Goal: Contribute content: Add original content to the website for others to see

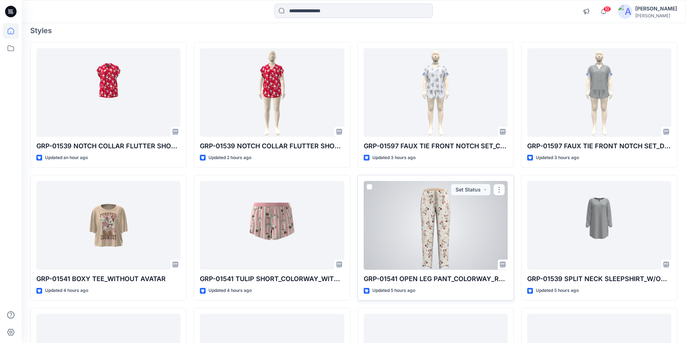
scroll to position [72, 0]
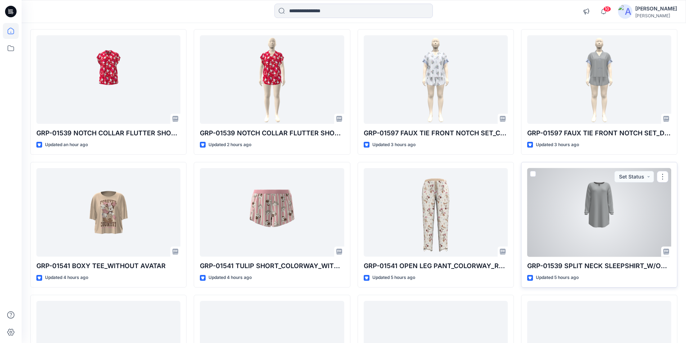
click at [564, 223] on div at bounding box center [599, 212] width 144 height 89
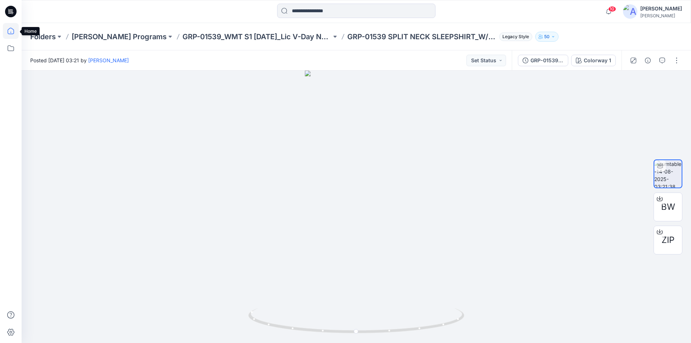
click at [9, 31] on icon at bounding box center [11, 31] width 16 height 16
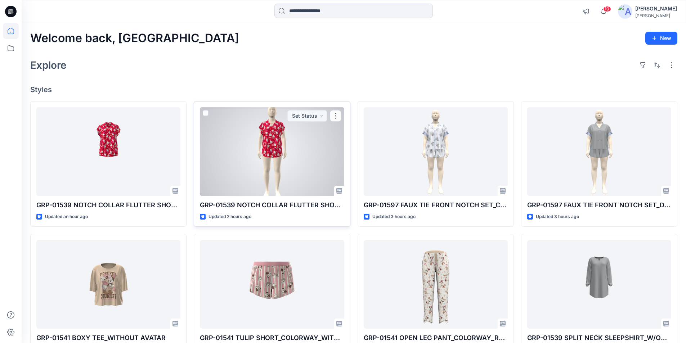
click at [265, 165] on div at bounding box center [272, 151] width 144 height 89
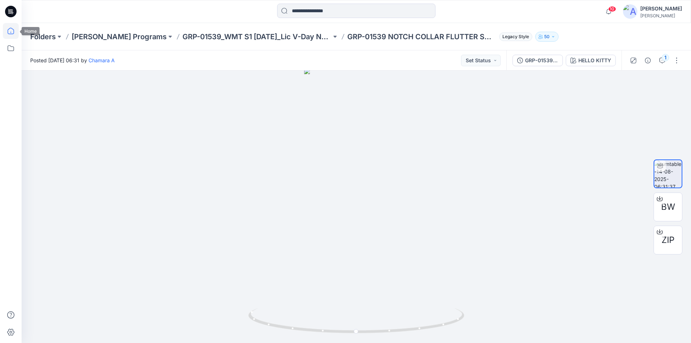
click at [11, 34] on icon at bounding box center [11, 31] width 16 height 16
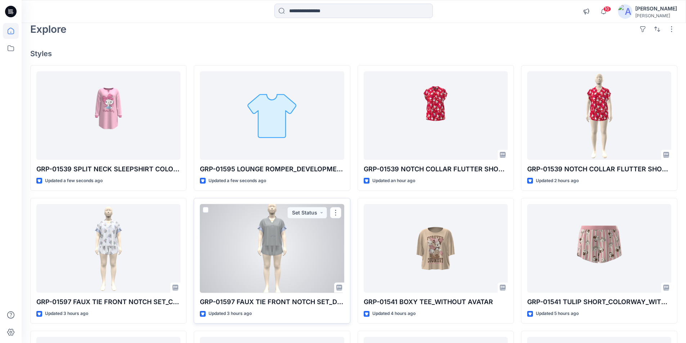
scroll to position [184, 0]
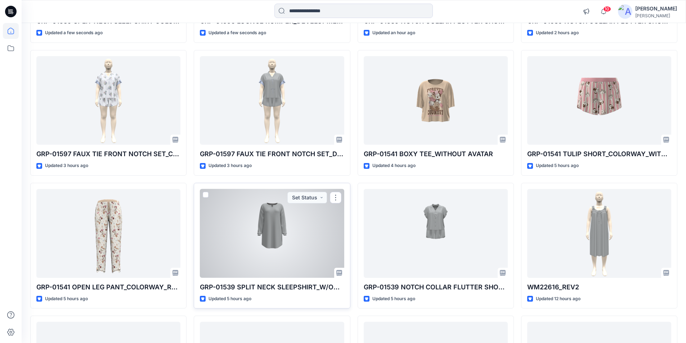
click at [284, 241] on div at bounding box center [272, 233] width 144 height 89
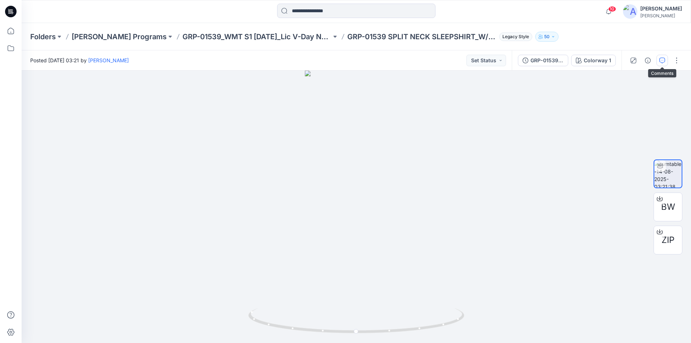
click at [660, 63] on button "button" at bounding box center [663, 61] width 12 height 12
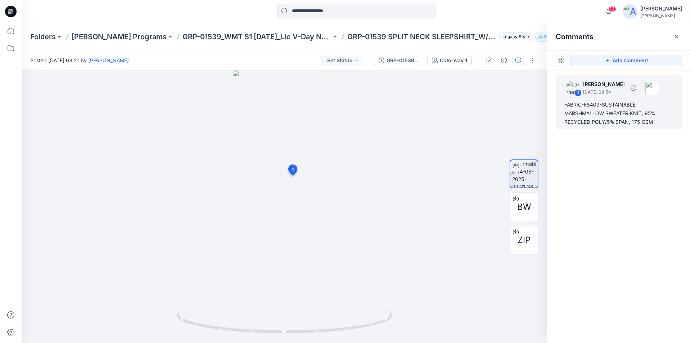
click at [623, 116] on div "FABRIC-F8409-SUSTAINABLE MARSHMALLOW SWEATER KNIT, 95% RECYCLED POLY/5% SPAN, 1…" at bounding box center [619, 113] width 109 height 26
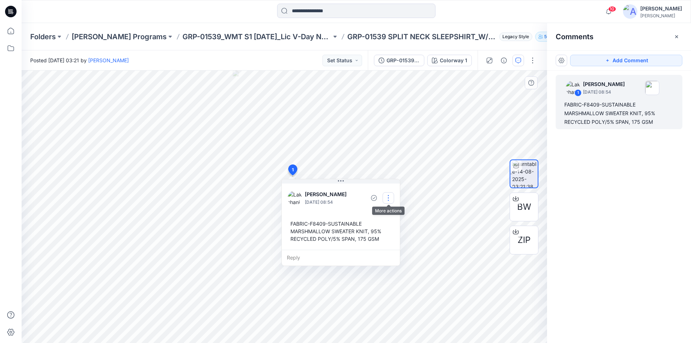
click at [390, 201] on button "button" at bounding box center [389, 198] width 12 height 12
click at [379, 216] on p "Edit comment" at bounding box center [390, 215] width 32 height 8
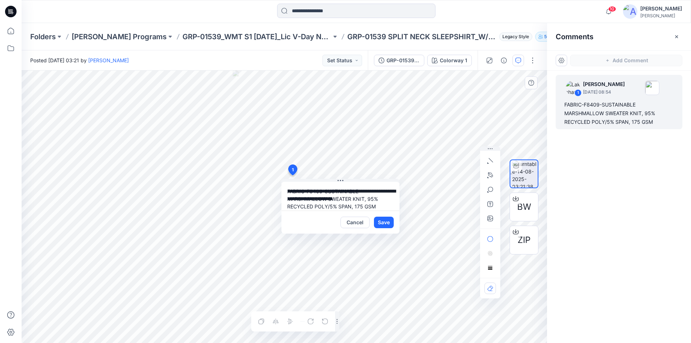
click at [230, 179] on div "**********" at bounding box center [285, 207] width 526 height 273
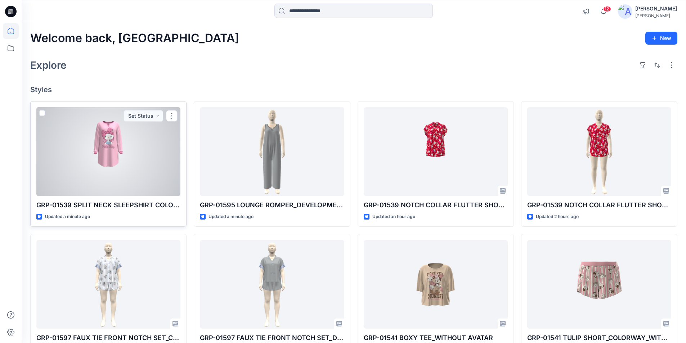
click at [130, 166] on div at bounding box center [108, 151] width 144 height 89
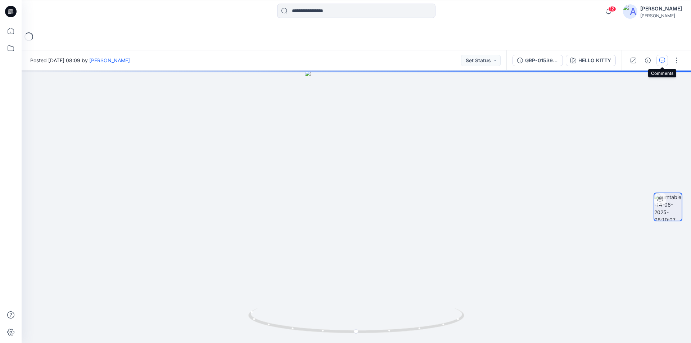
click at [661, 62] on icon "button" at bounding box center [663, 61] width 6 height 6
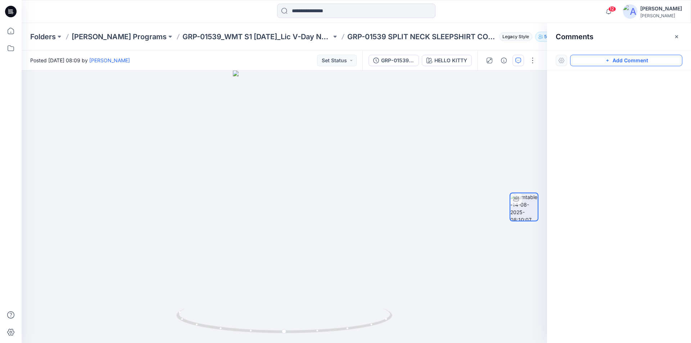
click at [616, 62] on button "Add Comment" at bounding box center [626, 61] width 112 height 12
click at [301, 188] on div "1" at bounding box center [285, 207] width 526 height 273
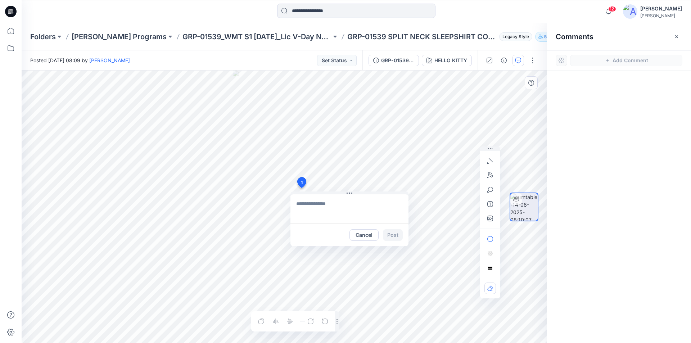
type textarea "**********"
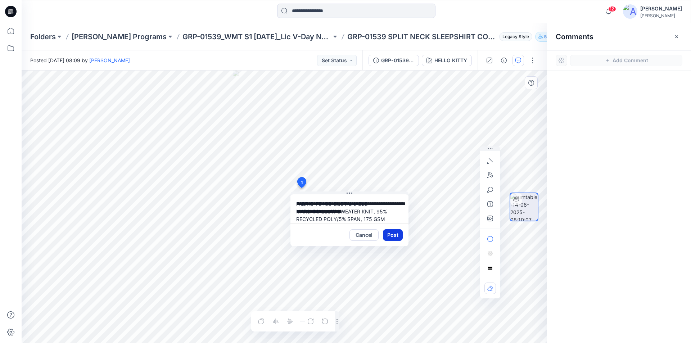
click at [394, 235] on button "Post" at bounding box center [393, 235] width 20 height 12
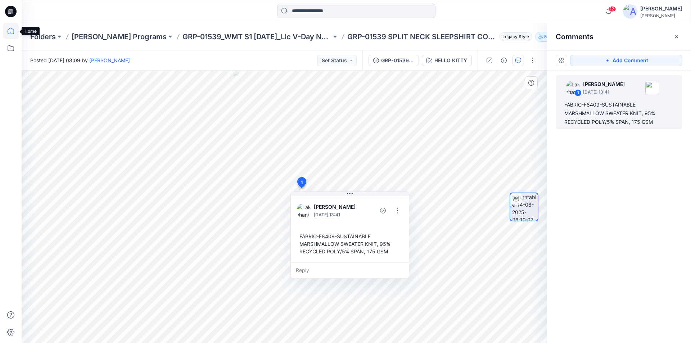
click at [13, 30] on icon at bounding box center [11, 31] width 16 height 16
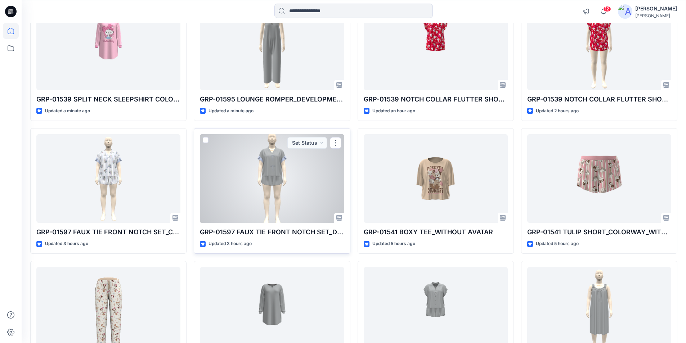
scroll to position [144, 0]
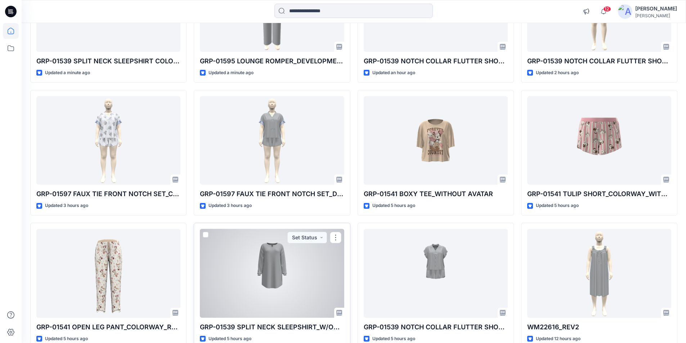
click at [269, 275] on div at bounding box center [272, 273] width 144 height 89
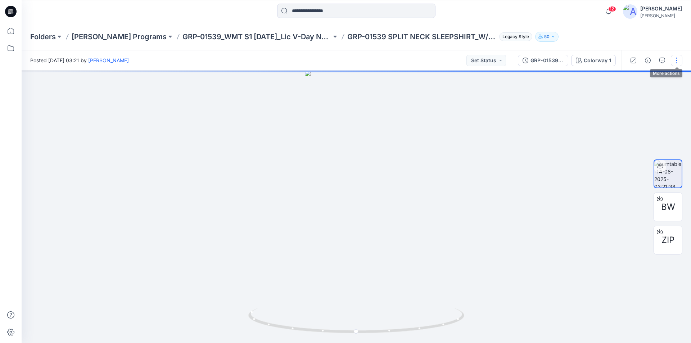
click at [679, 56] on button "button" at bounding box center [677, 61] width 12 height 12
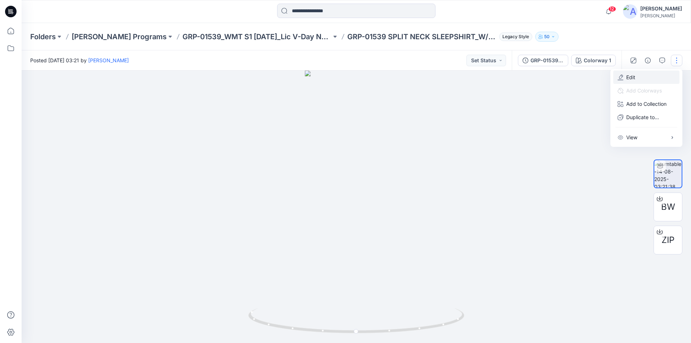
click at [634, 77] on p "Edit" at bounding box center [630, 77] width 9 height 8
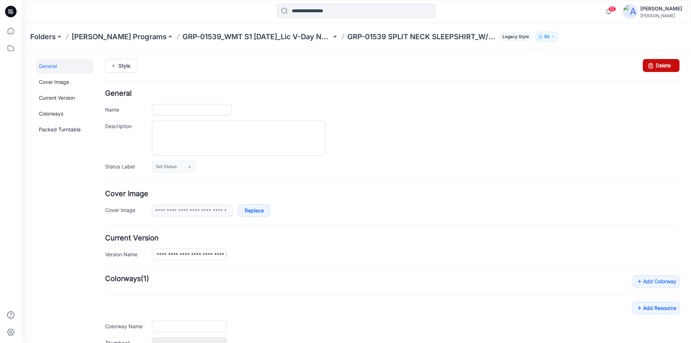
type input "**********"
click at [659, 67] on link "Delete" at bounding box center [661, 65] width 37 height 13
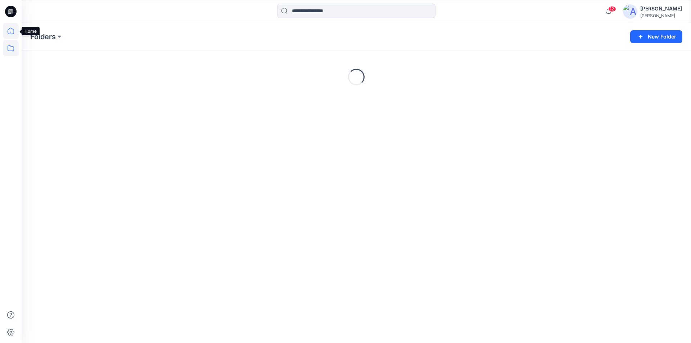
click at [10, 33] on icon at bounding box center [11, 31] width 16 height 16
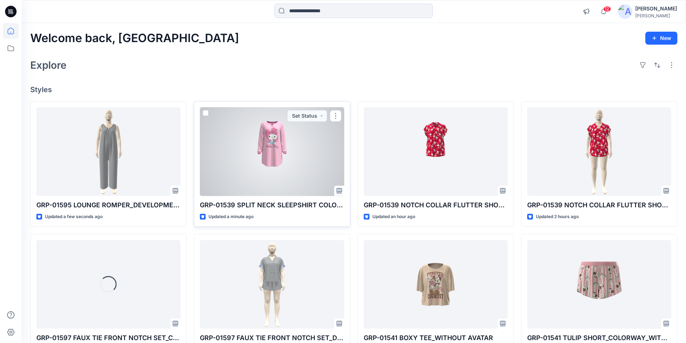
click at [294, 163] on div at bounding box center [272, 151] width 144 height 89
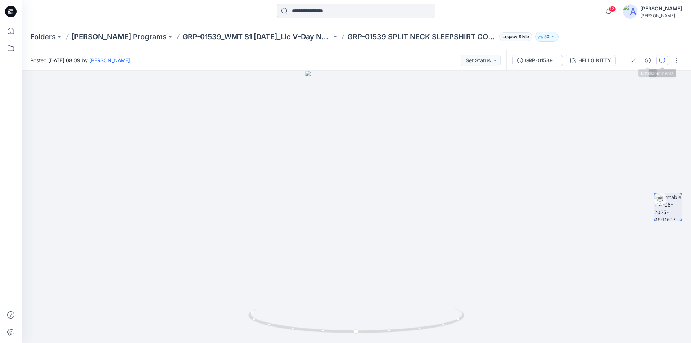
click at [658, 58] on button "button" at bounding box center [663, 61] width 12 height 12
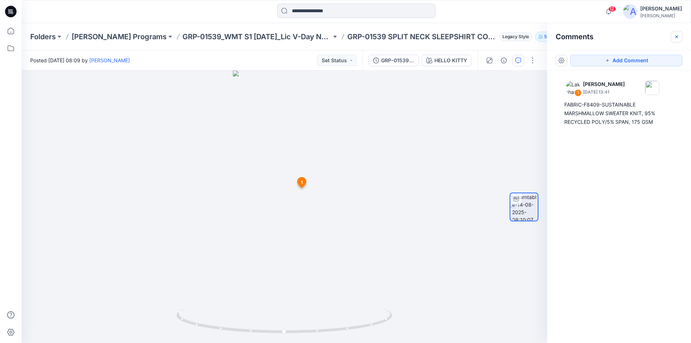
click at [675, 35] on icon "button" at bounding box center [677, 37] width 6 height 6
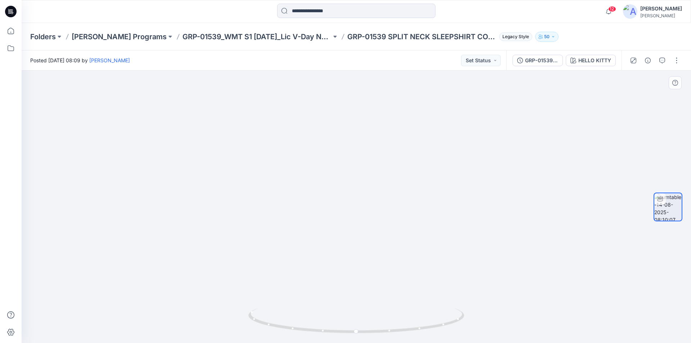
drag, startPoint x: 360, startPoint y: 136, endPoint x: 388, endPoint y: 247, distance: 113.9
click at [596, 62] on div "HELLO KITTY" at bounding box center [595, 61] width 33 height 8
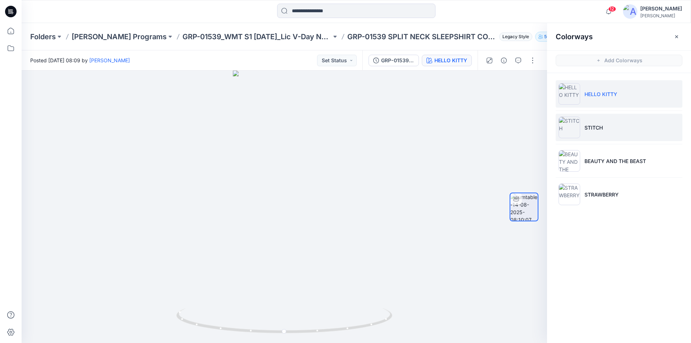
click at [593, 128] on p "STITCH" at bounding box center [594, 128] width 18 height 8
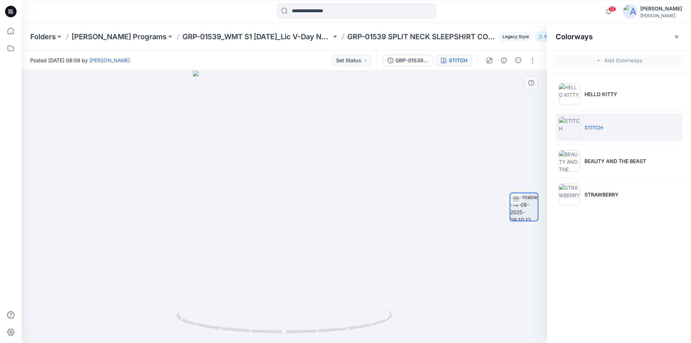
drag, startPoint x: 295, startPoint y: 123, endPoint x: 307, endPoint y: 246, distance: 122.7
click at [634, 161] on p "BEAUTY AND THE BEAST" at bounding box center [616, 161] width 62 height 8
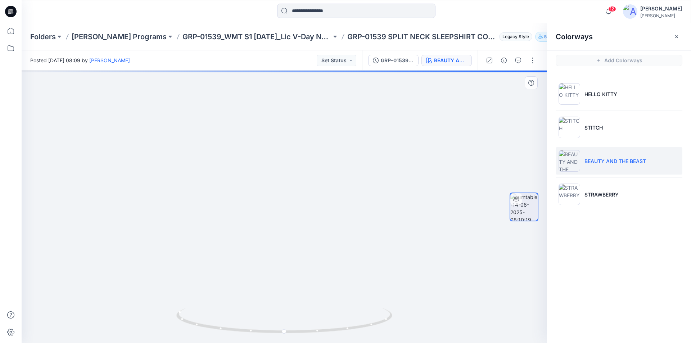
drag, startPoint x: 295, startPoint y: 118, endPoint x: 285, endPoint y: 270, distance: 151.5
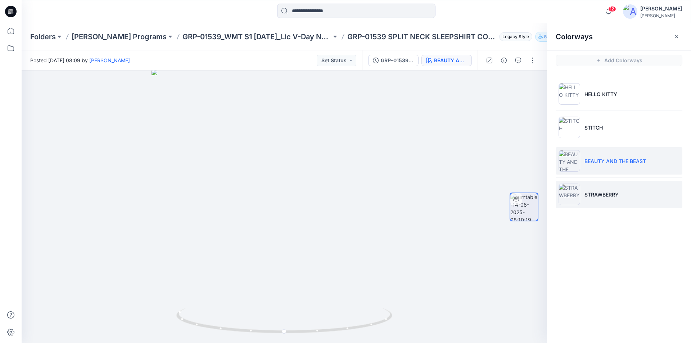
click at [613, 193] on p "STRAWBERRY" at bounding box center [602, 195] width 34 height 8
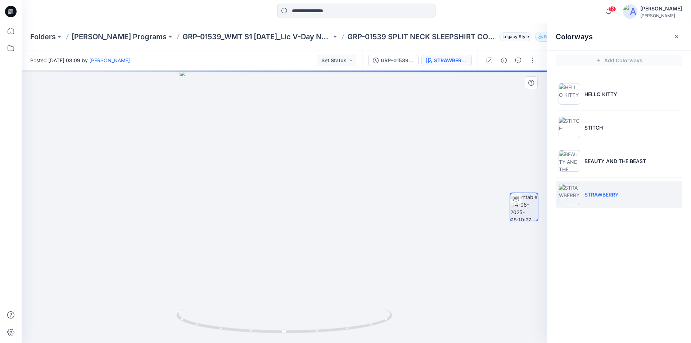
drag, startPoint x: 292, startPoint y: 119, endPoint x: 292, endPoint y: 306, distance: 187.2
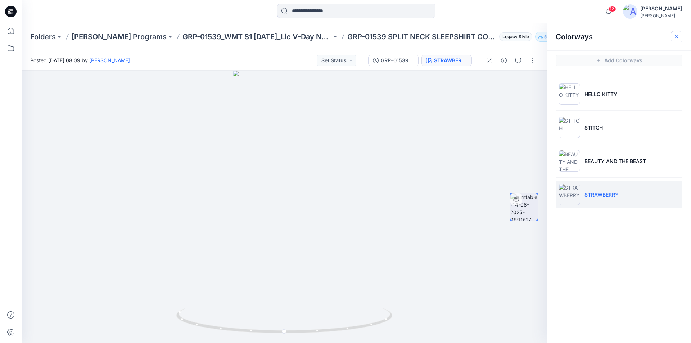
click at [679, 36] on icon "button" at bounding box center [677, 37] width 6 height 6
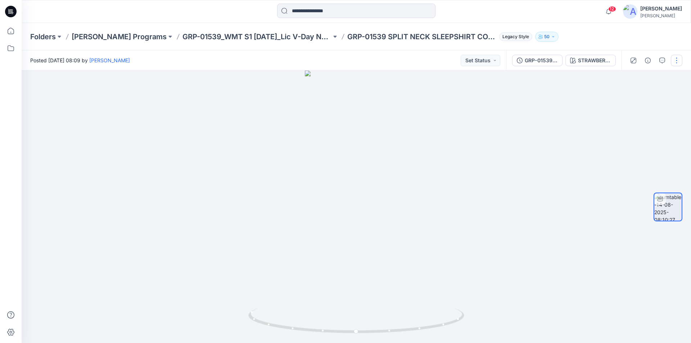
click at [678, 60] on button "button" at bounding box center [677, 61] width 12 height 12
click at [638, 77] on button "Edit" at bounding box center [647, 77] width 66 height 13
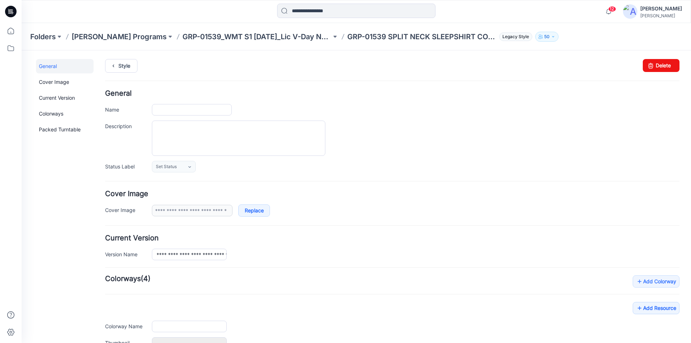
type input "**********"
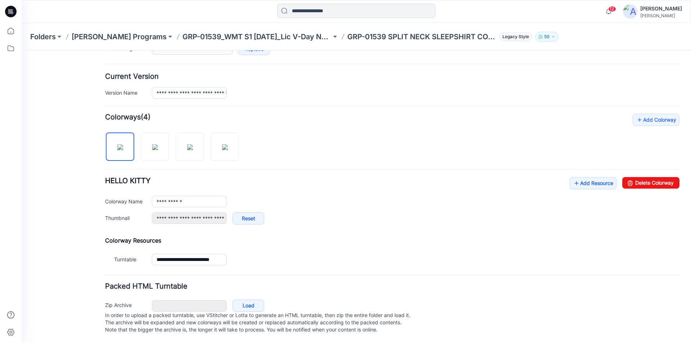
scroll to position [169, 0]
click at [581, 179] on link "Add Resource" at bounding box center [593, 183] width 47 height 12
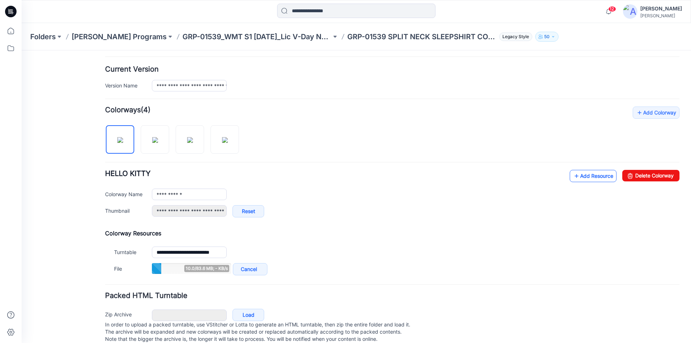
click at [573, 175] on icon at bounding box center [576, 176] width 7 height 12
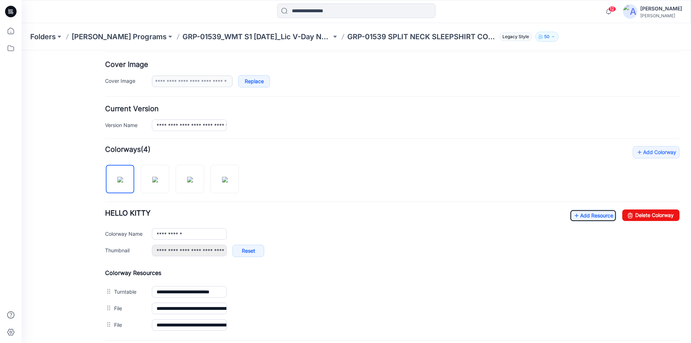
scroll to position [0, 0]
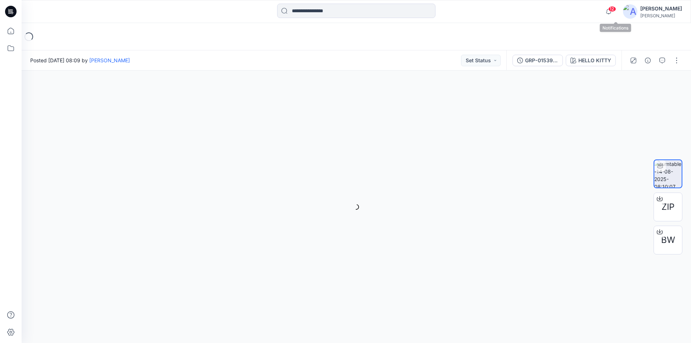
click at [616, 9] on span "12" at bounding box center [612, 9] width 8 height 6
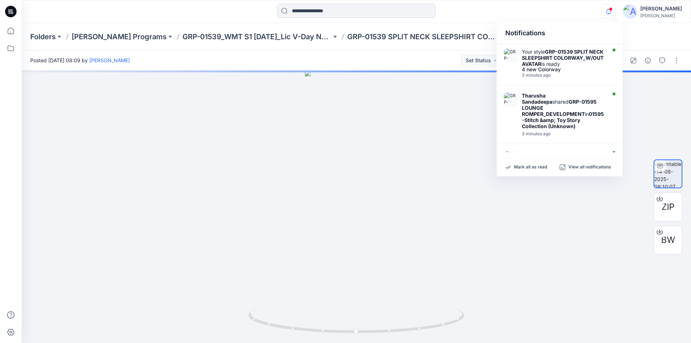
click at [509, 17] on div at bounding box center [356, 12] width 335 height 16
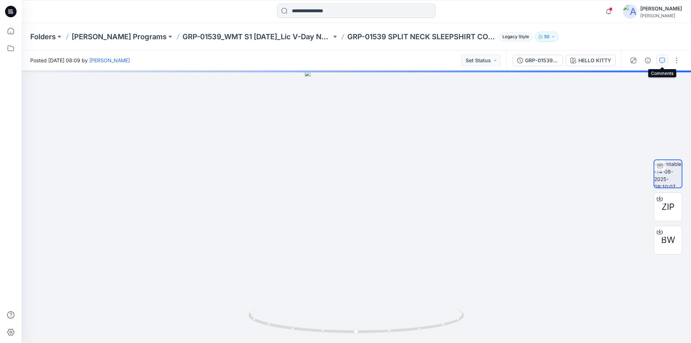
click at [659, 61] on button "button" at bounding box center [663, 61] width 12 height 12
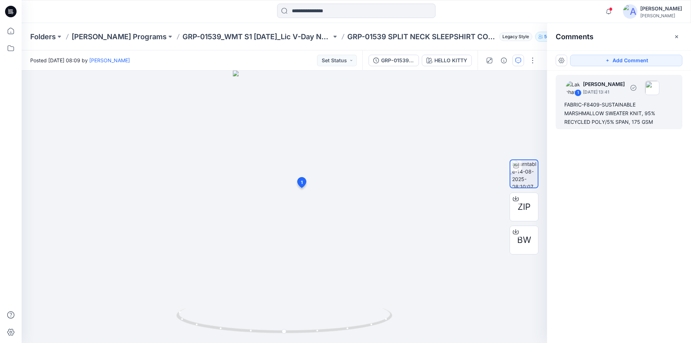
click at [630, 114] on div "FABRIC-F8409-SUSTAINABLE MARSHMALLOW SWEATER KNIT, 95% RECYCLED POLY/5% SPAN, 1…" at bounding box center [619, 113] width 109 height 26
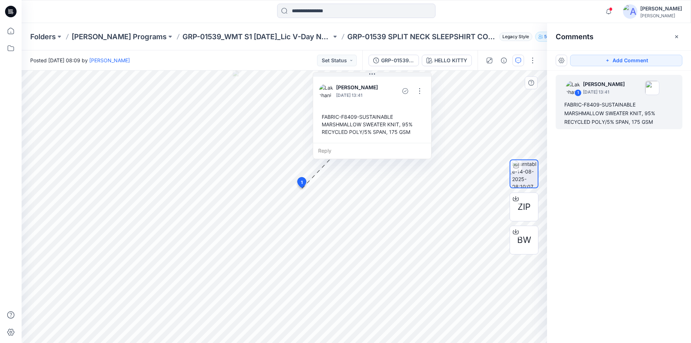
drag, startPoint x: 367, startPoint y: 221, endPoint x: 389, endPoint y: 91, distance: 131.5
click at [389, 91] on div "[PERSON_NAME] [DATE] 13:41 FABRIC-F8409-SUSTAINABLE MARSHMALLOW SWEATER KNIT, 9…" at bounding box center [372, 109] width 118 height 68
click at [12, 32] on icon at bounding box center [11, 31] width 16 height 16
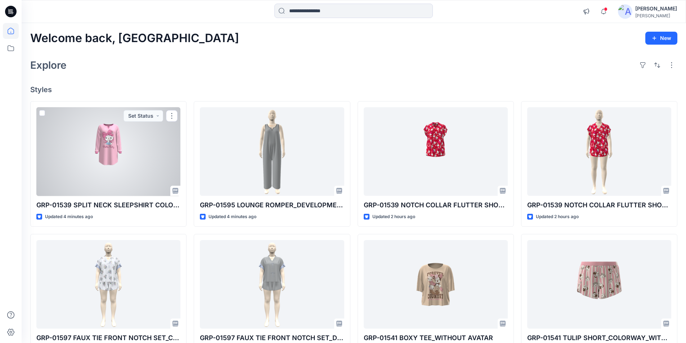
click at [87, 162] on div at bounding box center [108, 151] width 144 height 89
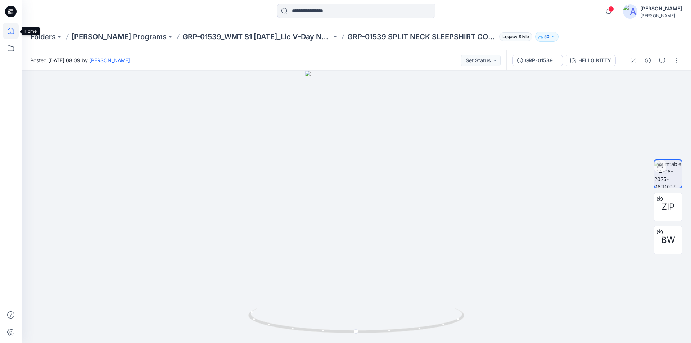
click at [6, 33] on icon at bounding box center [11, 31] width 16 height 16
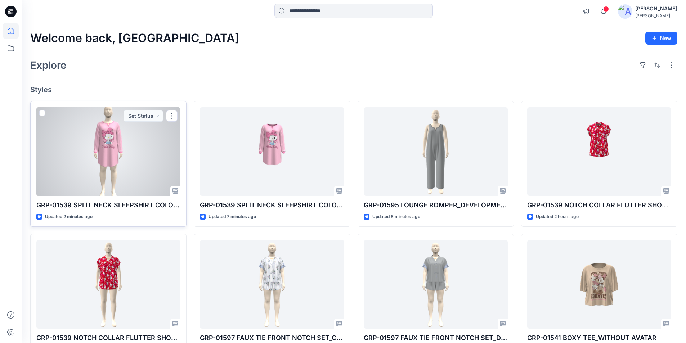
click at [138, 159] on div at bounding box center [108, 151] width 144 height 89
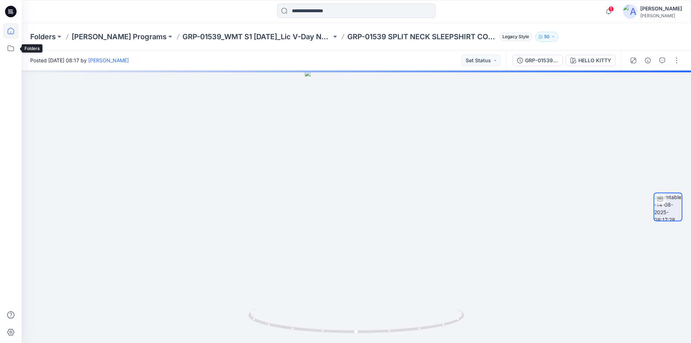
click at [6, 35] on icon at bounding box center [11, 31] width 16 height 16
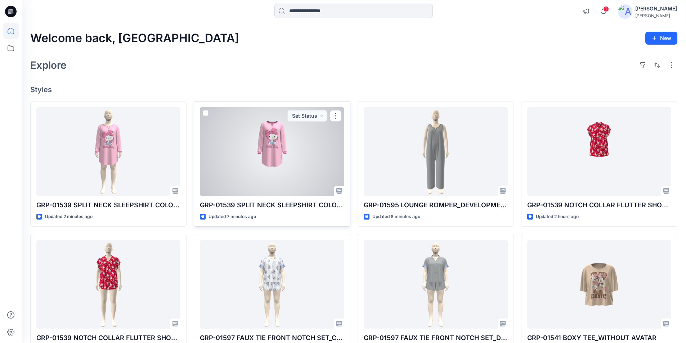
click at [256, 132] on div at bounding box center [272, 151] width 144 height 89
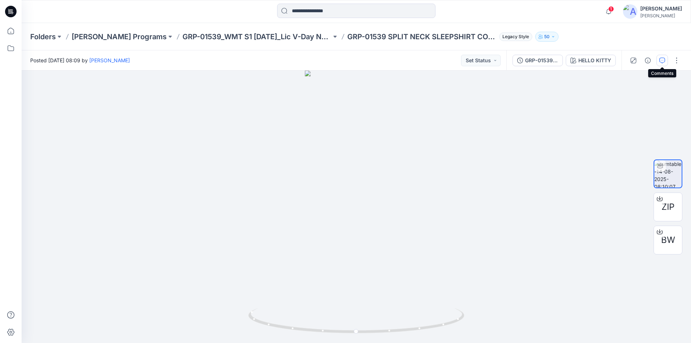
click at [663, 59] on icon "button" at bounding box center [663, 61] width 6 height 6
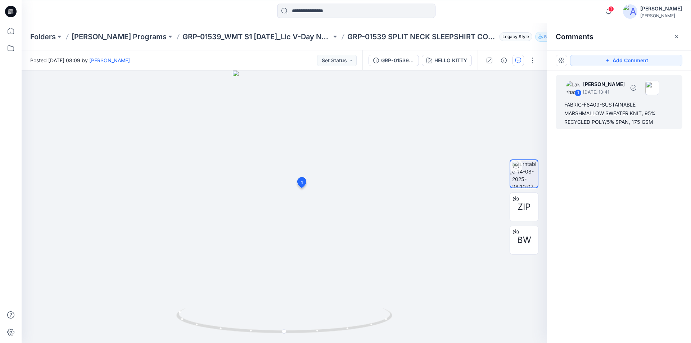
click at [635, 118] on div "FABRIC-F8409-SUSTAINABLE MARSHMALLOW SWEATER KNIT, 95% RECYCLED POLY/5% SPAN, 1…" at bounding box center [619, 113] width 109 height 26
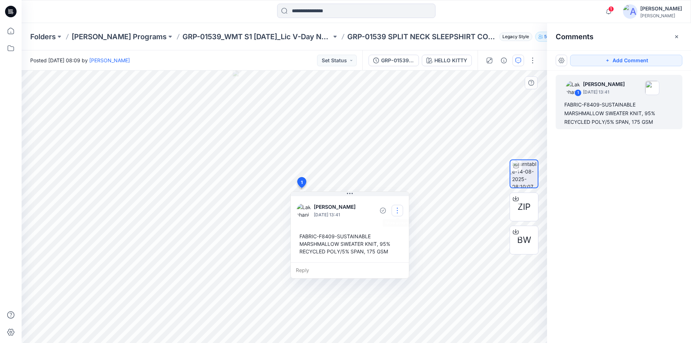
click at [395, 208] on button "button" at bounding box center [398, 211] width 12 height 12
click at [398, 226] on p "Edit comment" at bounding box center [399, 228] width 32 height 8
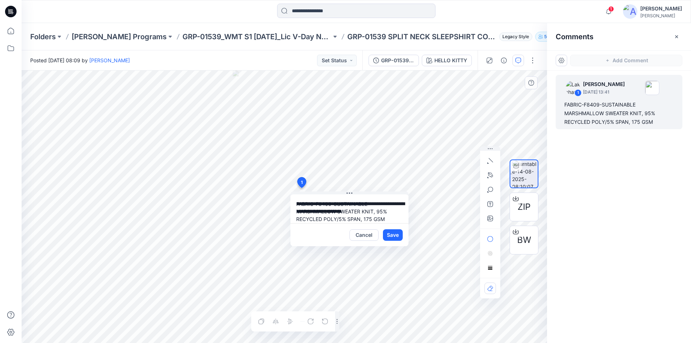
click at [251, 194] on div "**********" at bounding box center [285, 207] width 526 height 273
click at [361, 235] on button "Cancel" at bounding box center [364, 235] width 29 height 12
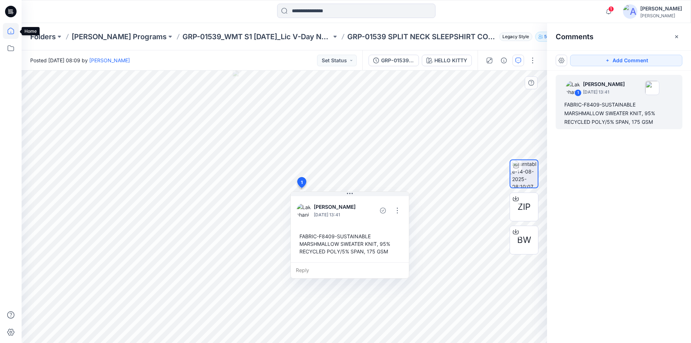
click at [13, 31] on icon at bounding box center [11, 31] width 16 height 16
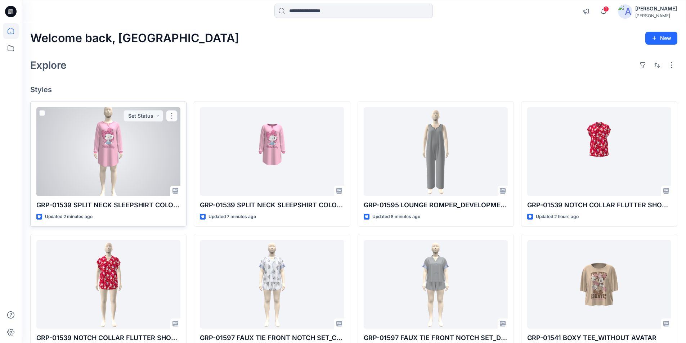
click at [128, 165] on div at bounding box center [108, 151] width 144 height 89
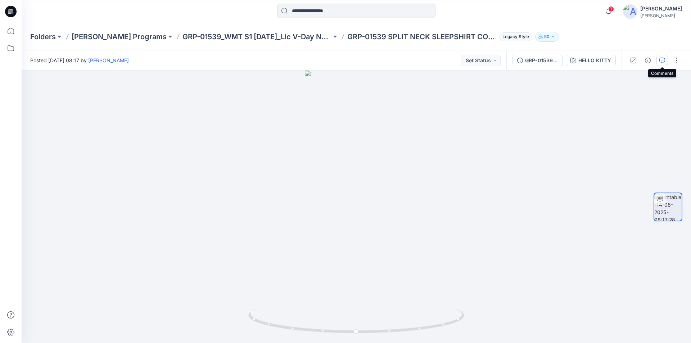
click at [662, 61] on icon "button" at bounding box center [663, 61] width 6 height 6
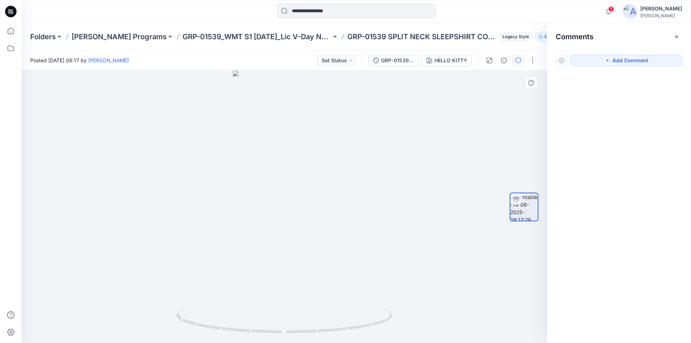
click at [294, 161] on div at bounding box center [285, 207] width 526 height 273
click at [614, 60] on button "Add Comment" at bounding box center [626, 61] width 112 height 12
click at [295, 161] on div "1" at bounding box center [285, 207] width 526 height 273
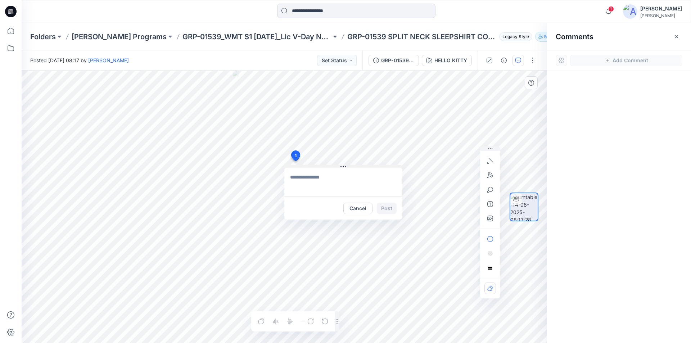
type textarea "**********"
click at [386, 210] on button "Post" at bounding box center [387, 209] width 20 height 12
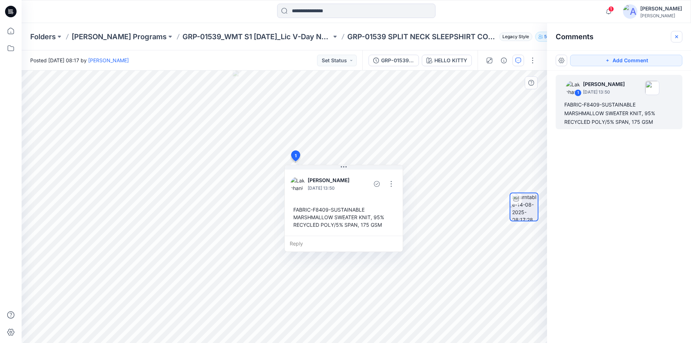
click at [681, 38] on button "button" at bounding box center [677, 37] width 12 height 12
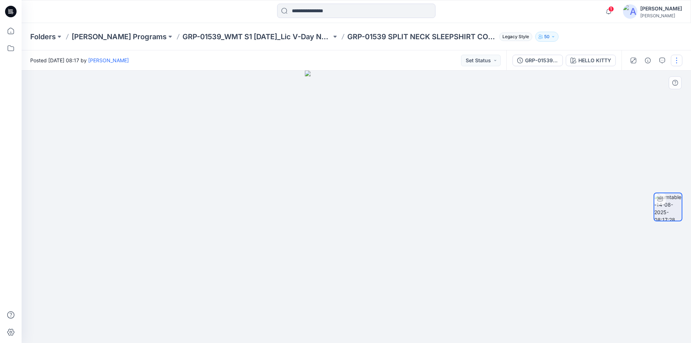
click at [680, 61] on button "button" at bounding box center [677, 61] width 12 height 12
click at [637, 77] on button "Edit" at bounding box center [647, 77] width 66 height 13
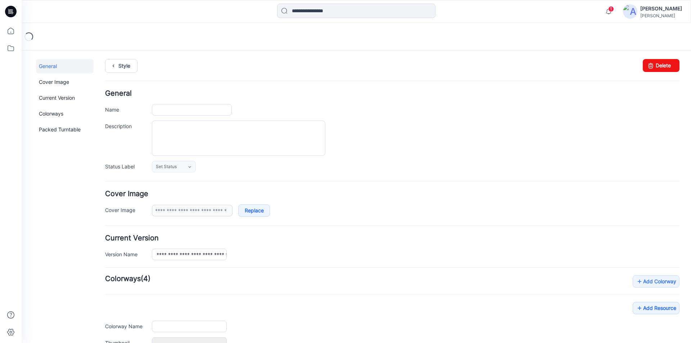
type input "**********"
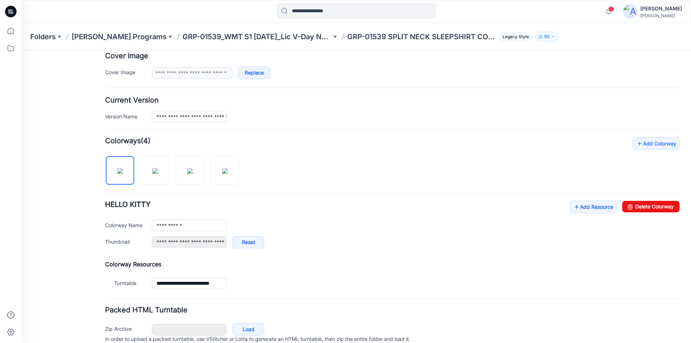
scroll to position [169, 0]
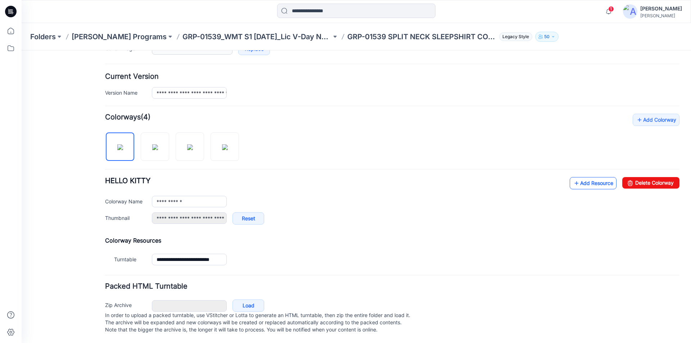
click at [584, 177] on link "Add Resource" at bounding box center [593, 183] width 47 height 12
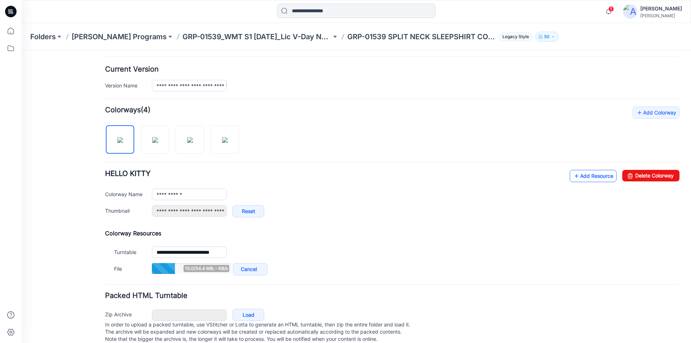
click at [573, 175] on icon at bounding box center [576, 176] width 7 height 12
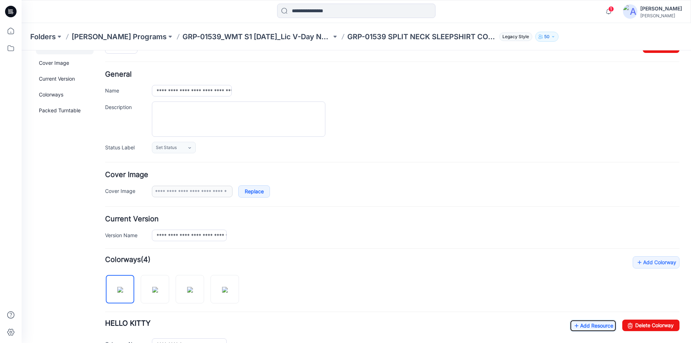
scroll to position [0, 0]
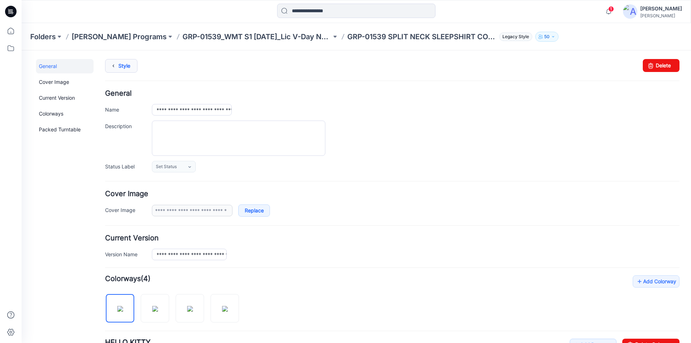
click at [114, 68] on icon at bounding box center [113, 65] width 10 height 13
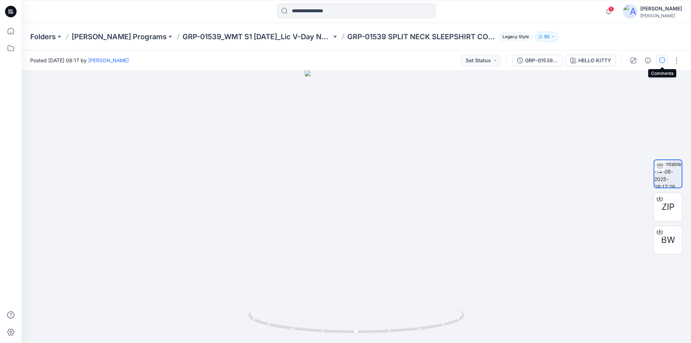
click at [662, 59] on icon "button" at bounding box center [663, 61] width 6 height 6
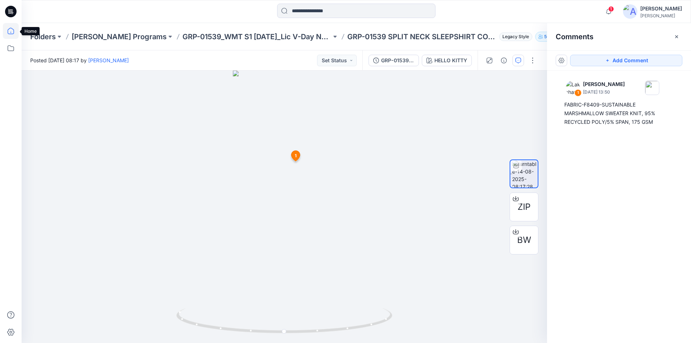
click at [7, 32] on icon at bounding box center [11, 31] width 16 height 16
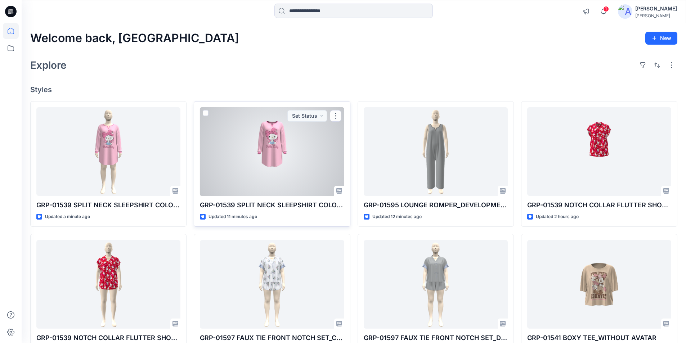
click at [292, 157] on div at bounding box center [272, 151] width 144 height 89
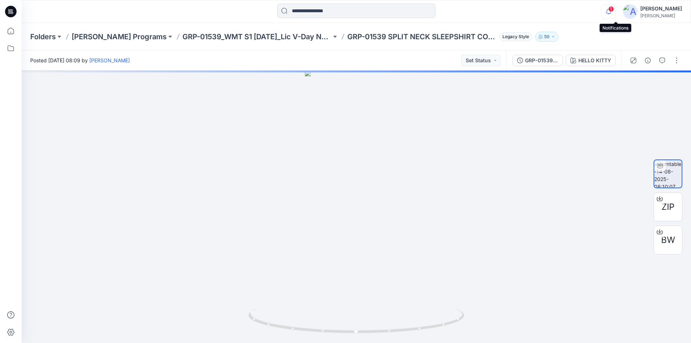
click at [613, 10] on icon "button" at bounding box center [609, 11] width 14 height 14
